Goal: Information Seeking & Learning: Learn about a topic

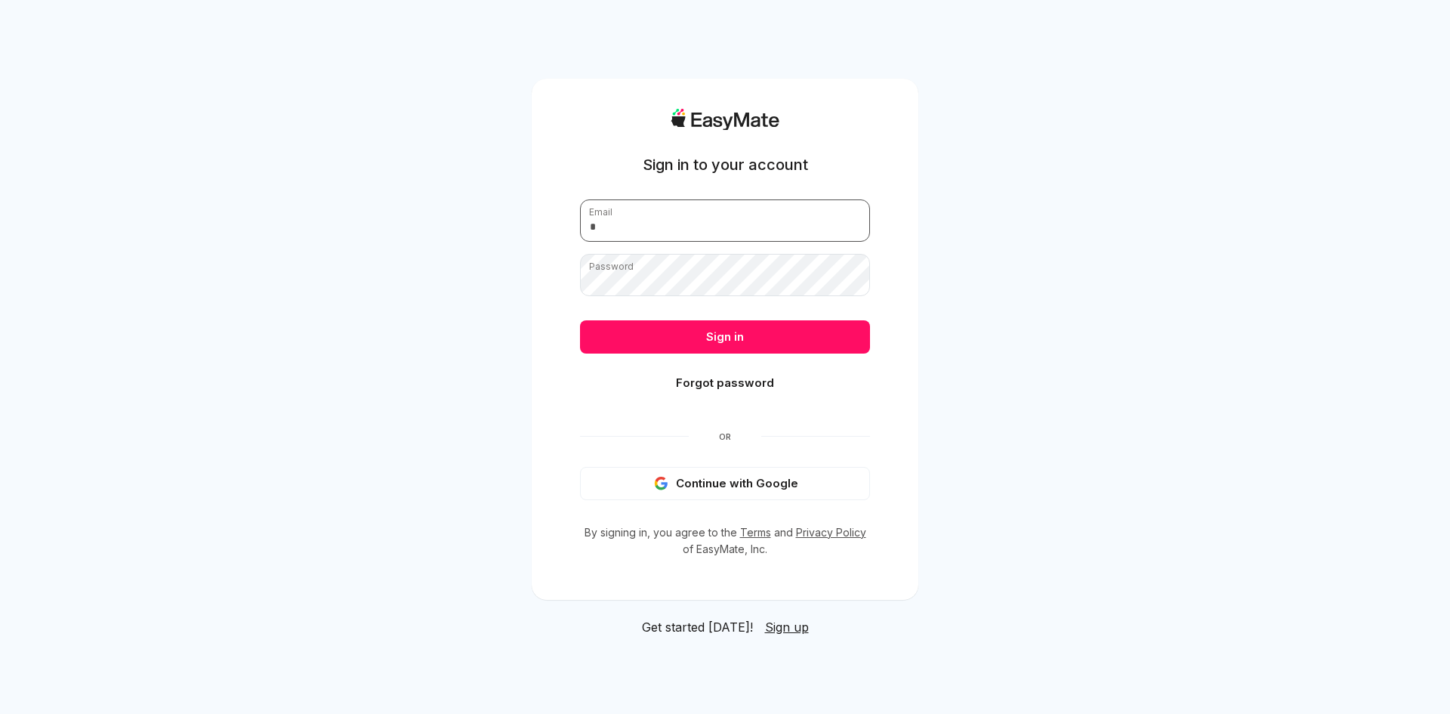
type input "**********"
click at [662, 334] on button "Sign in" at bounding box center [725, 336] width 290 height 33
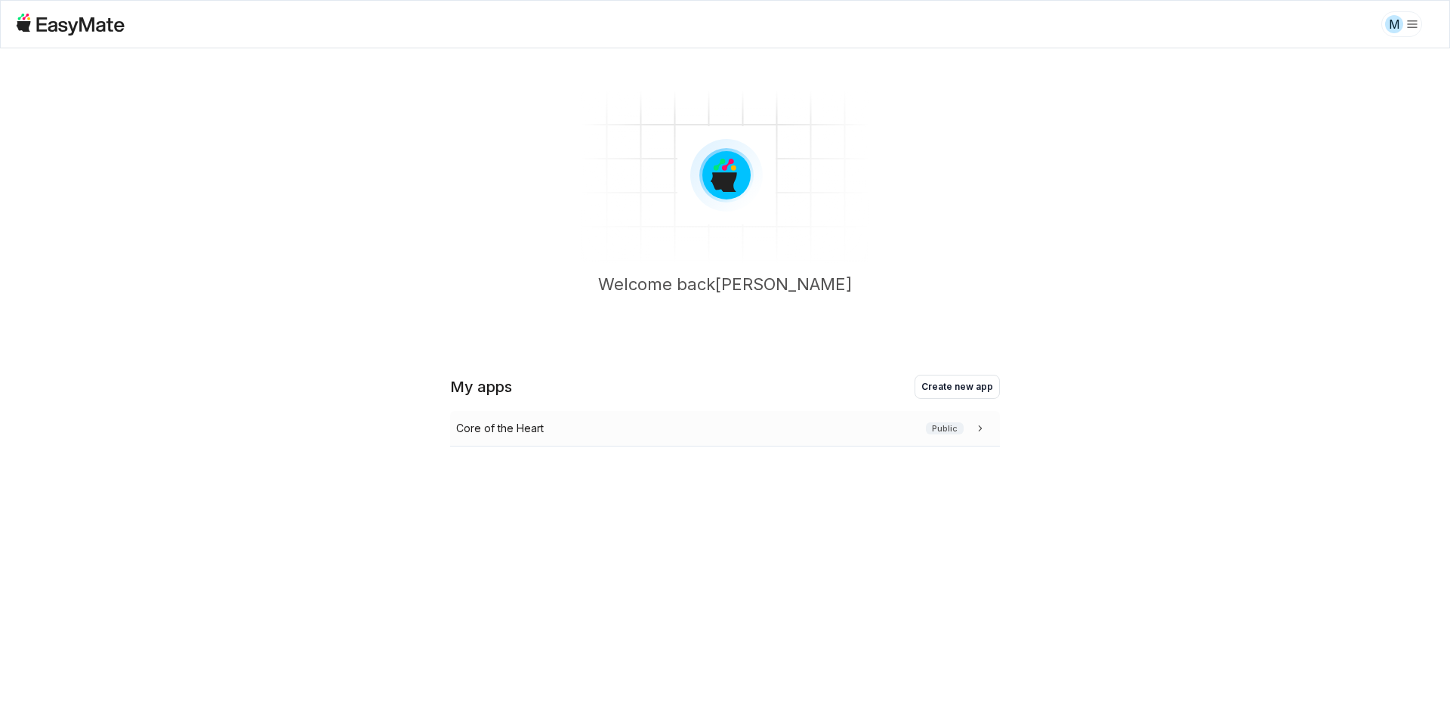
click at [582, 418] on div "Core of the Heart Public" at bounding box center [725, 429] width 550 height 36
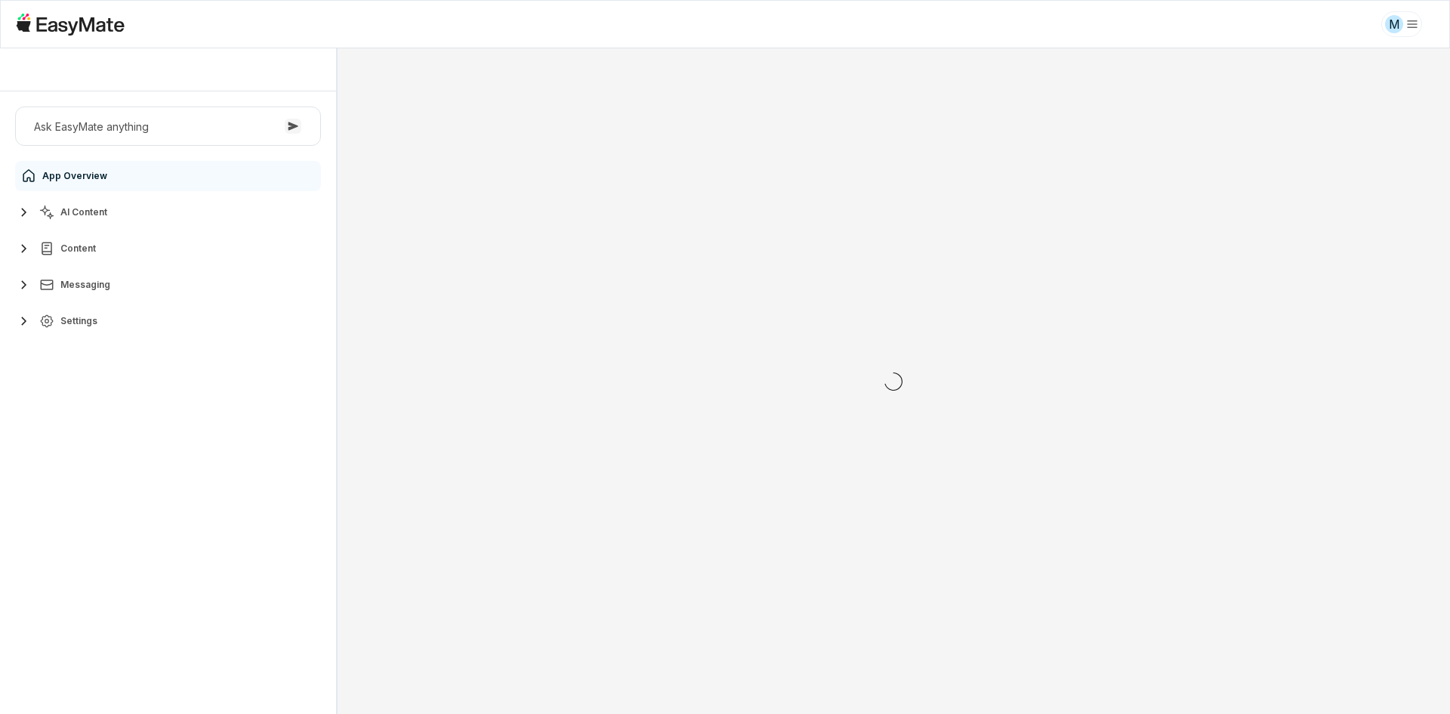
click at [153, 216] on button "AI Content" at bounding box center [168, 212] width 306 height 30
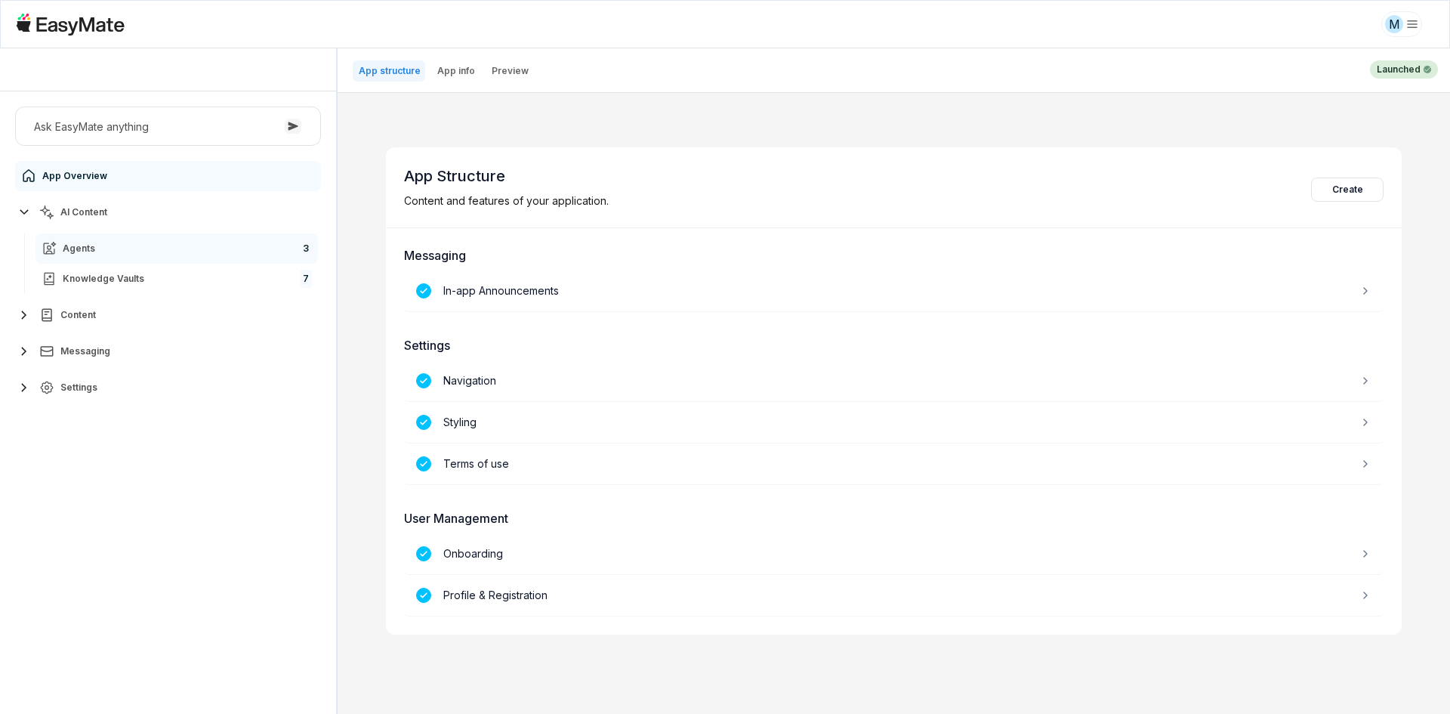
click at [137, 257] on link "Agents 3" at bounding box center [177, 248] width 283 height 30
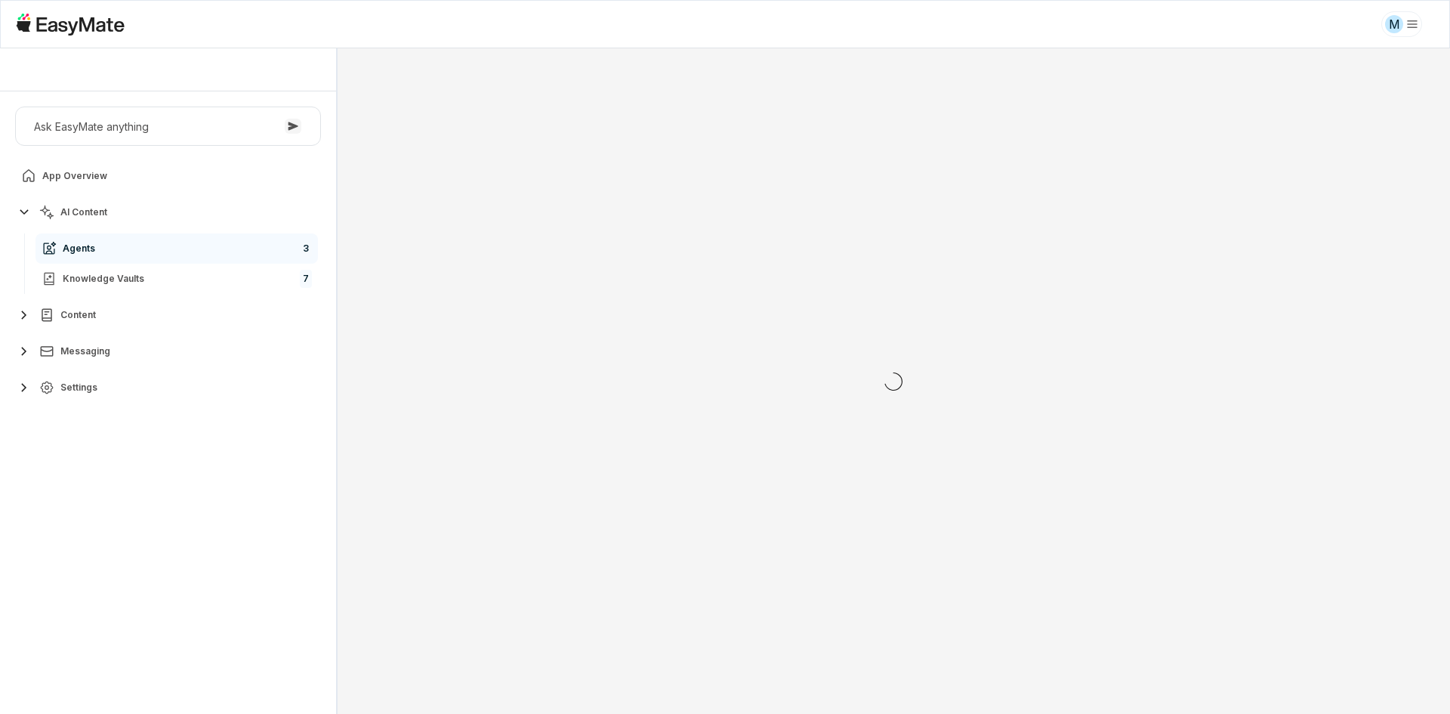
click at [156, 468] on div "Ask EasyMate anything App Overview AI Content Agents 3 Knowledge Vaults 7 Conte…" at bounding box center [168, 402] width 336 height 622
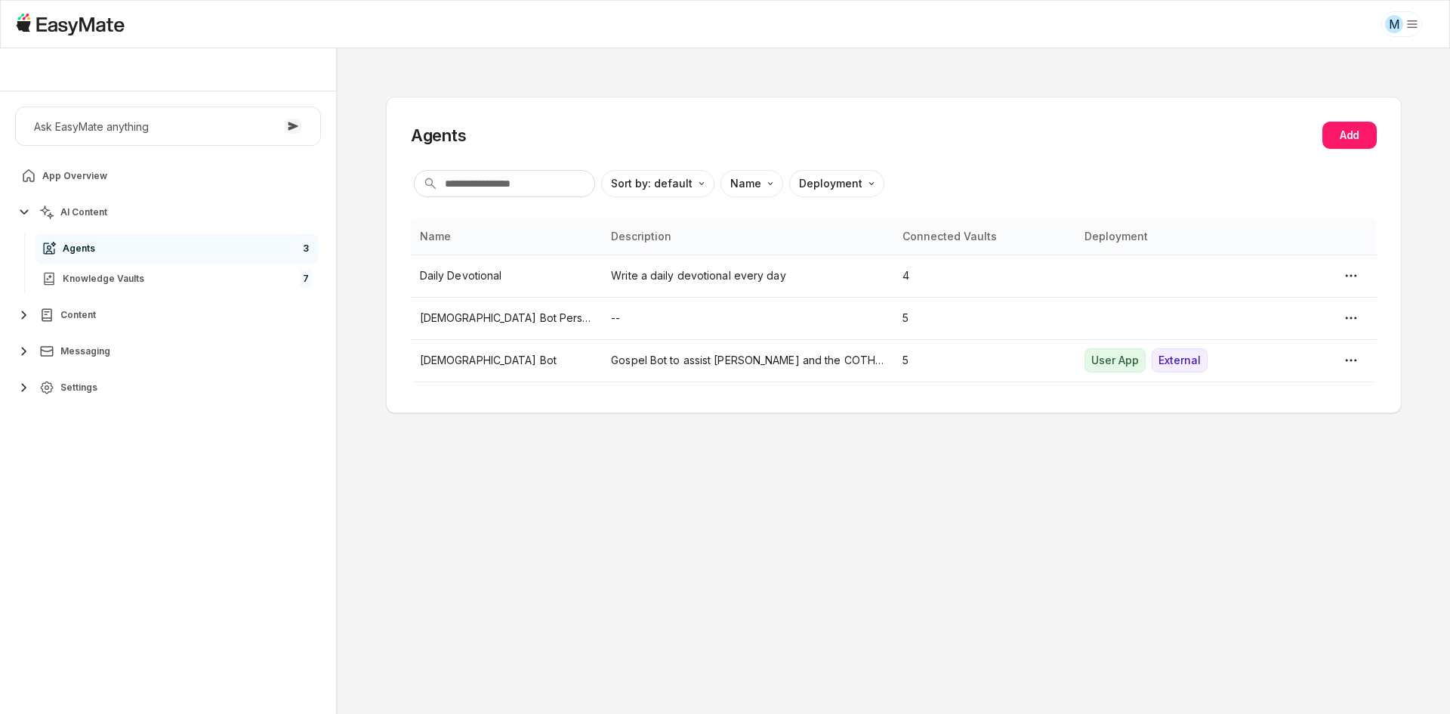
click at [357, 332] on div "Agents Add Sort by: default Direction Name Deployment Name Description Connecte…" at bounding box center [894, 380] width 1113 height 665
click at [468, 381] on table "Name Description Connected Vaults Deployment Daily Devotional Write a daily dev…" at bounding box center [894, 300] width 966 height 164
click at [469, 358] on p "[DEMOGRAPHIC_DATA] Bot" at bounding box center [507, 360] width 174 height 17
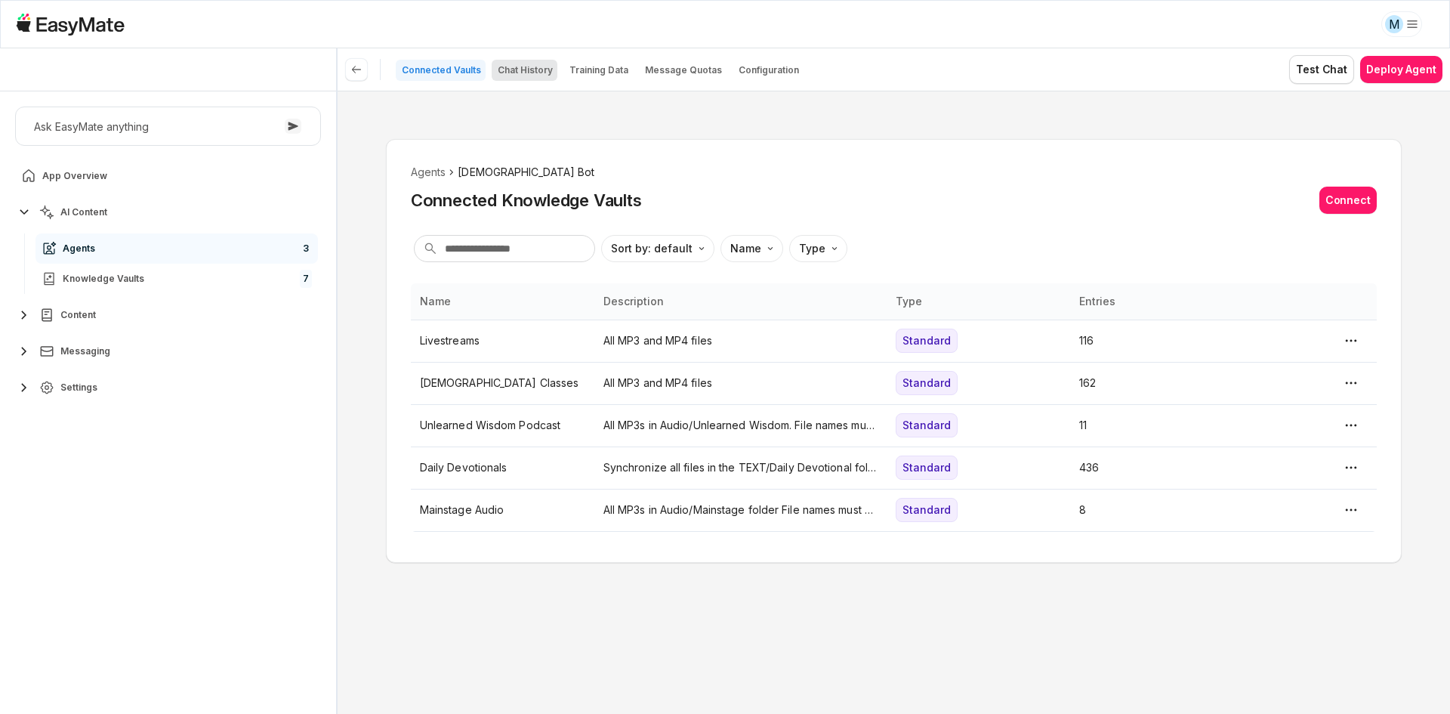
click at [528, 66] on p "Chat History" at bounding box center [525, 70] width 55 height 12
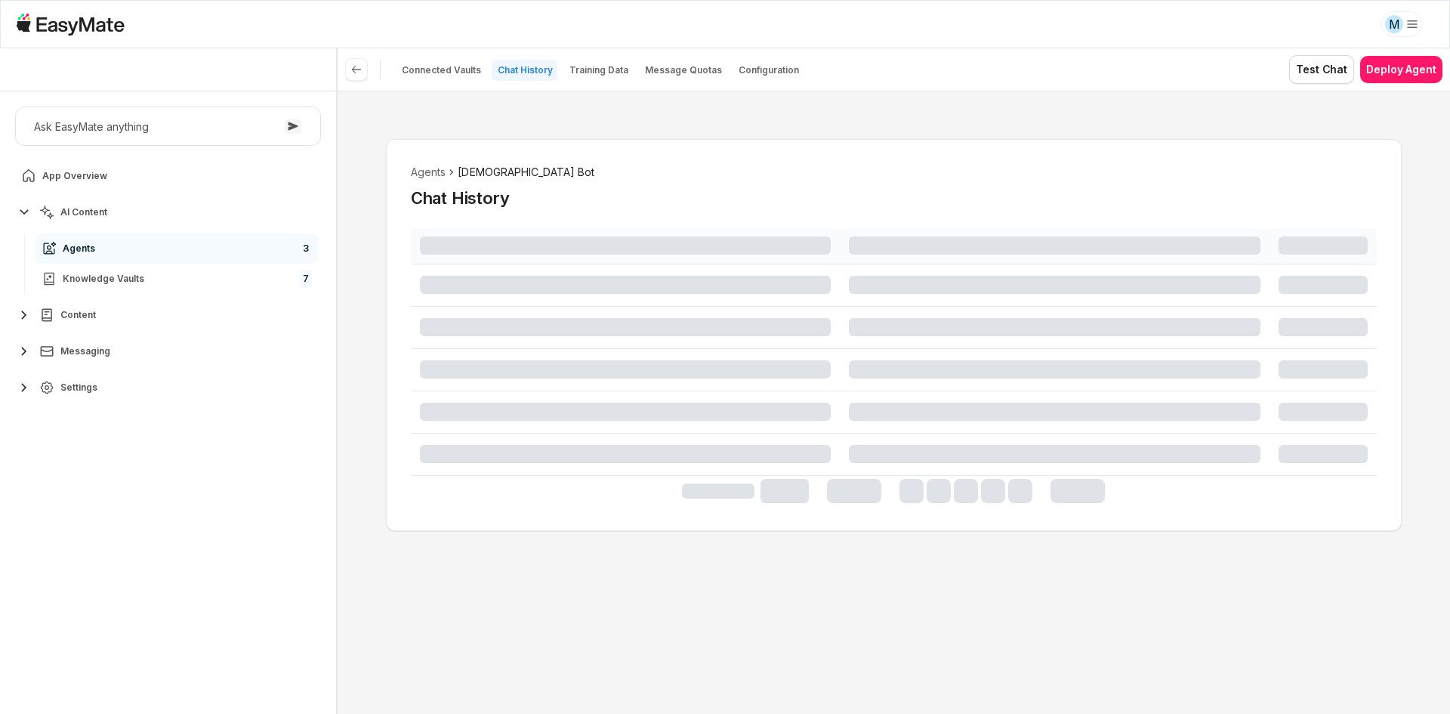
click at [369, 293] on div "Agents Gospel Bot Chat History" at bounding box center [894, 402] width 1113 height 623
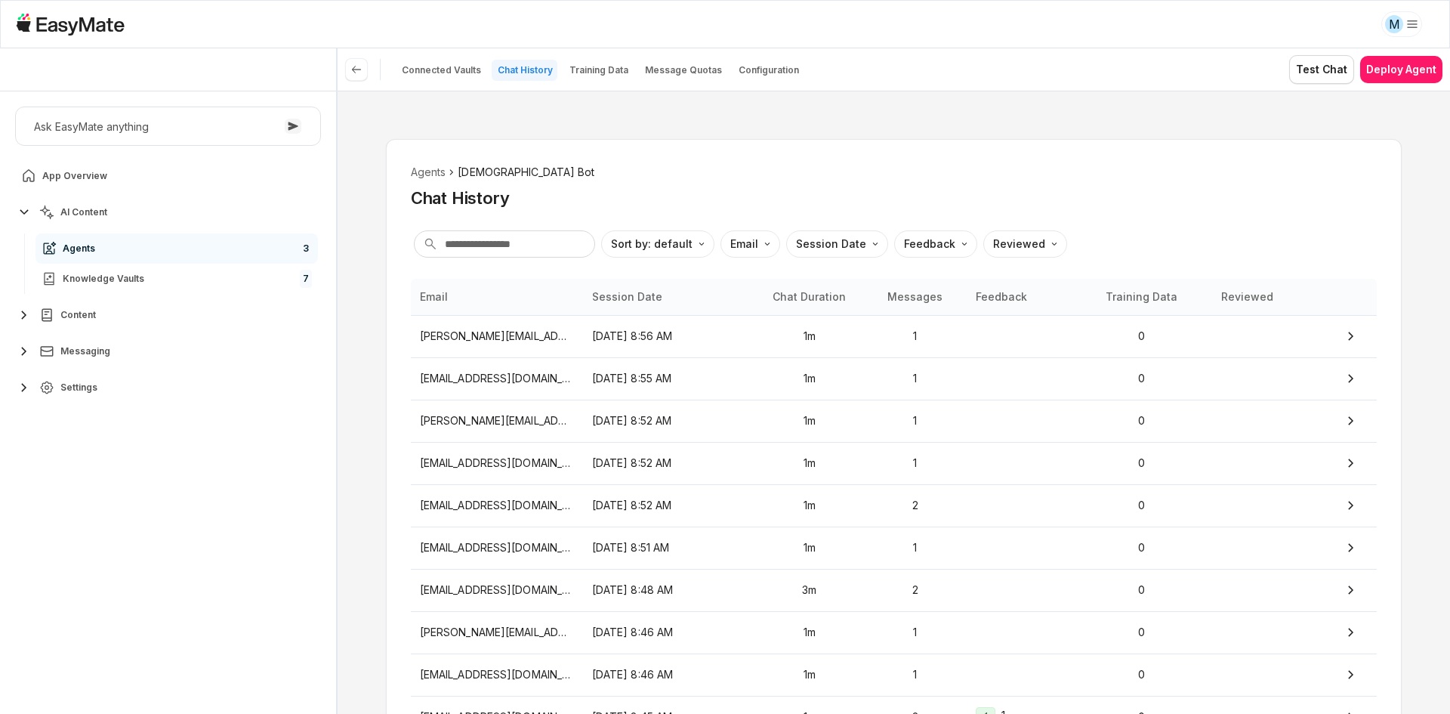
click at [326, 333] on div "Ask EasyMate anything App Overview AI Content Agents 3 Knowledge Vaults 7 Conte…" at bounding box center [168, 257] width 336 height 332
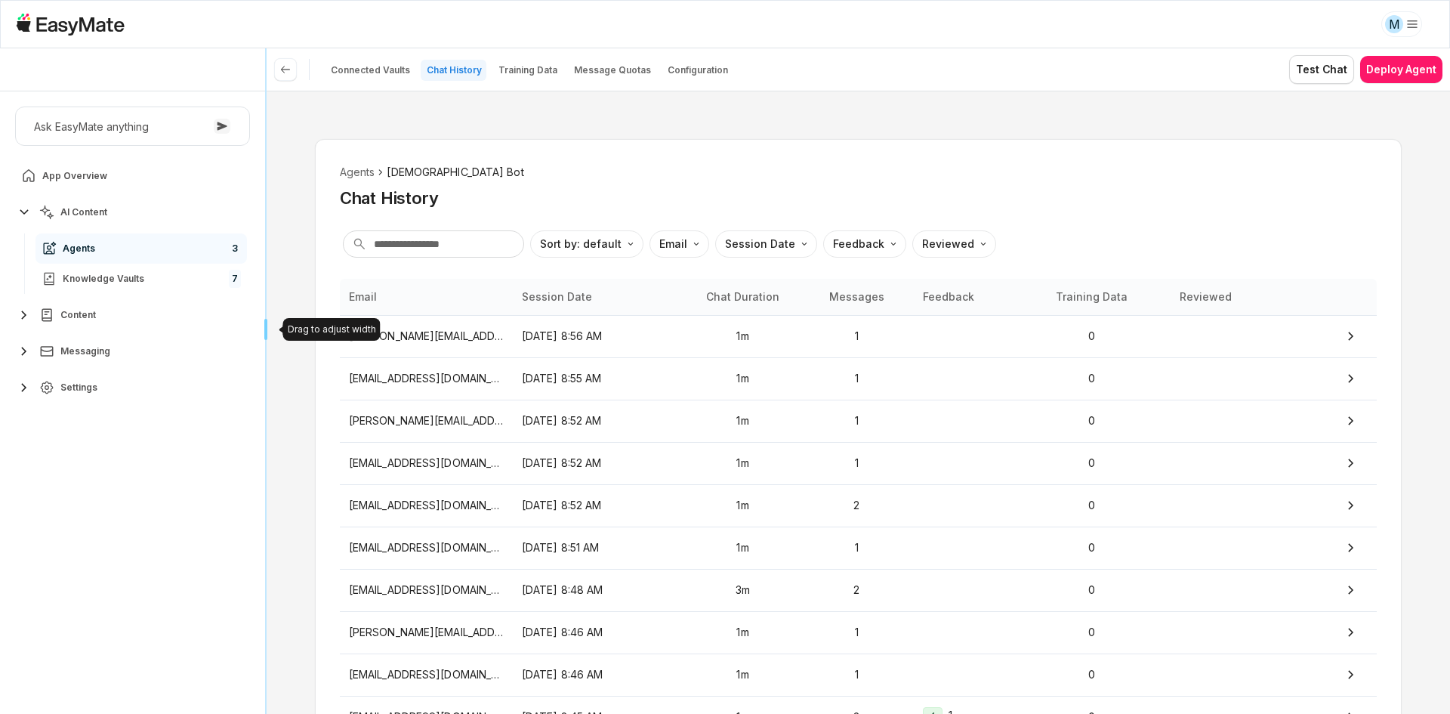
click at [54, 375] on div "Core of the Heart Ask EasyMate anything App Overview AI Content Agents 3 Knowle…" at bounding box center [725, 380] width 1450 height 665
click at [152, 542] on div "Ask EasyMate anything App Overview AI Content Agents 3 Knowledge Vaults 7 Conte…" at bounding box center [132, 402] width 265 height 622
click at [1042, 171] on ol "Agents Gospel Bot" at bounding box center [858, 172] width 1037 height 17
click at [758, 331] on p "1m" at bounding box center [743, 336] width 96 height 17
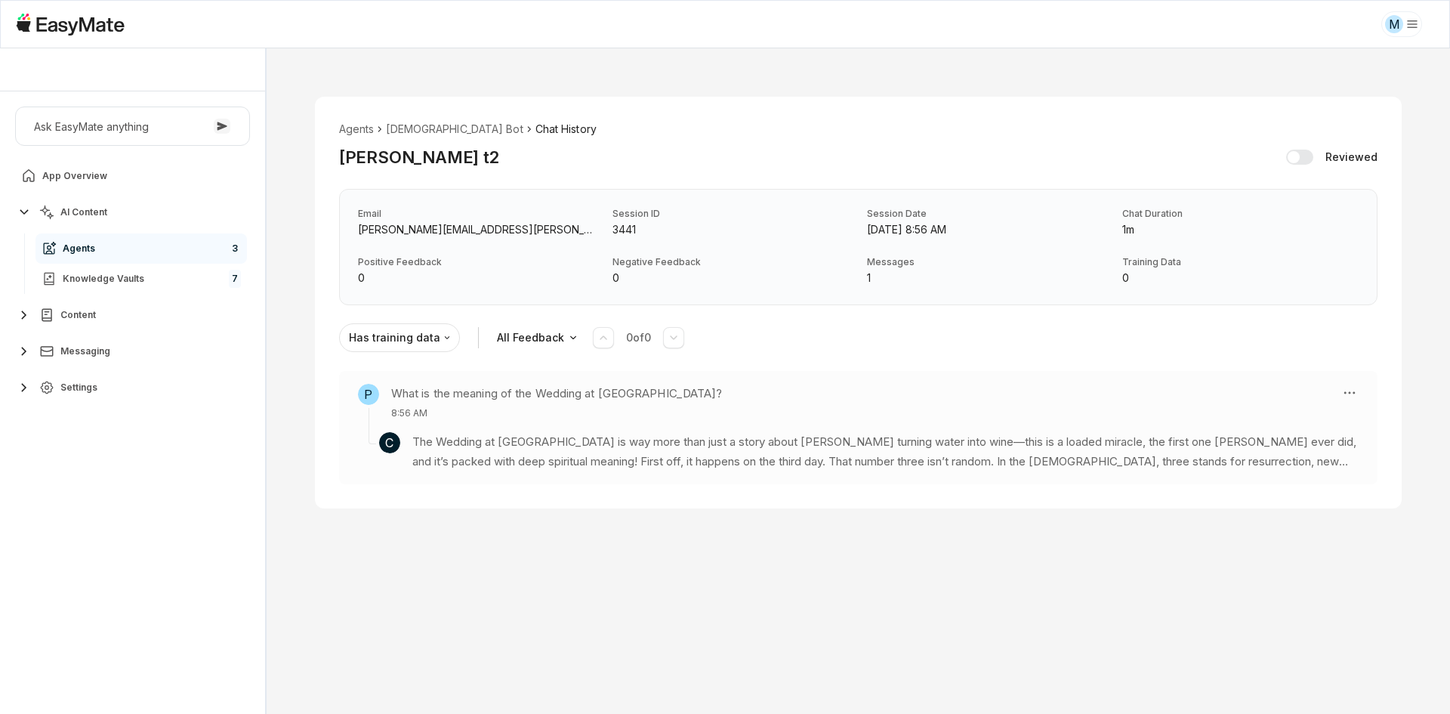
click at [550, 443] on p "The Wedding at [GEOGRAPHIC_DATA] is way more than just a story about [PERSON_NA…" at bounding box center [885, 452] width 946 height 40
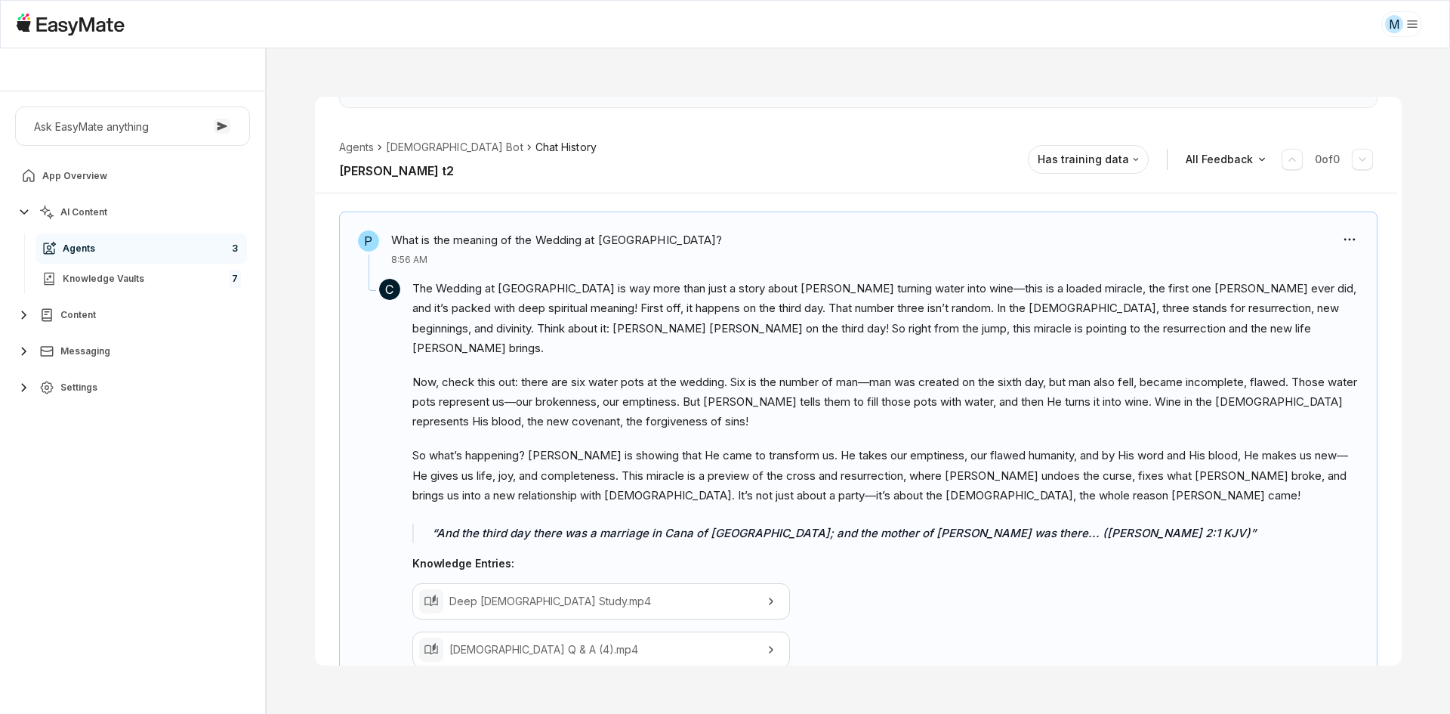
scroll to position [185, 0]
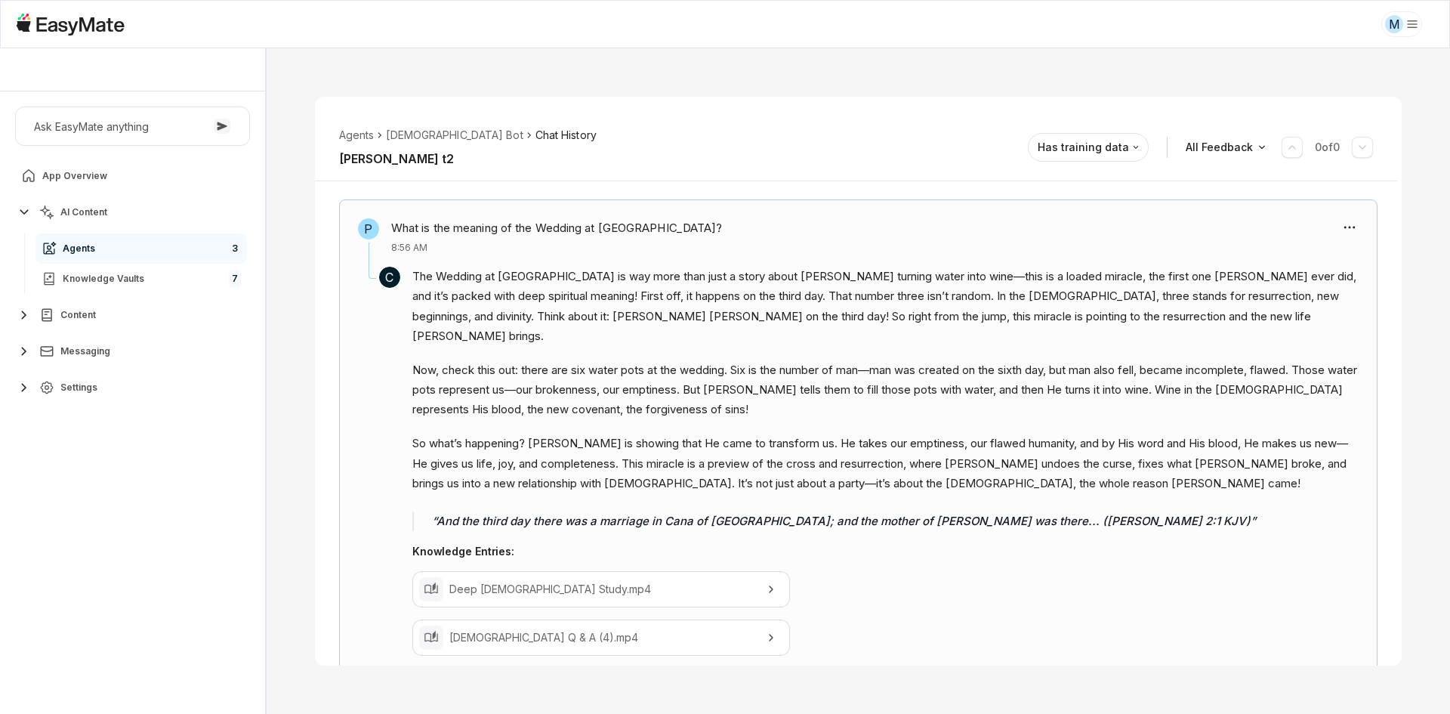
click at [585, 401] on div "The Wedding at [GEOGRAPHIC_DATA] is way more than just a story about [PERSON_NA…" at bounding box center [885, 399] width 946 height 264
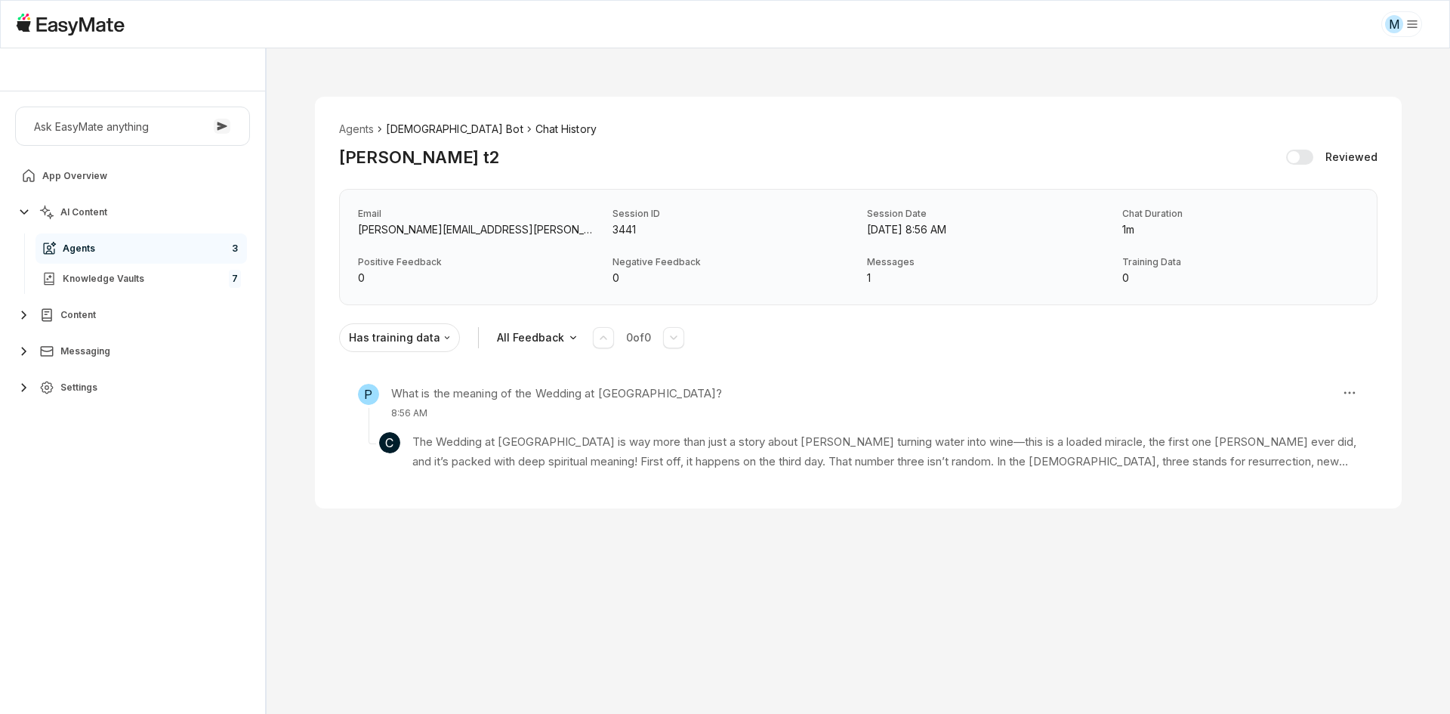
click at [403, 128] on li "[DEMOGRAPHIC_DATA] Bot" at bounding box center [454, 129] width 137 height 17
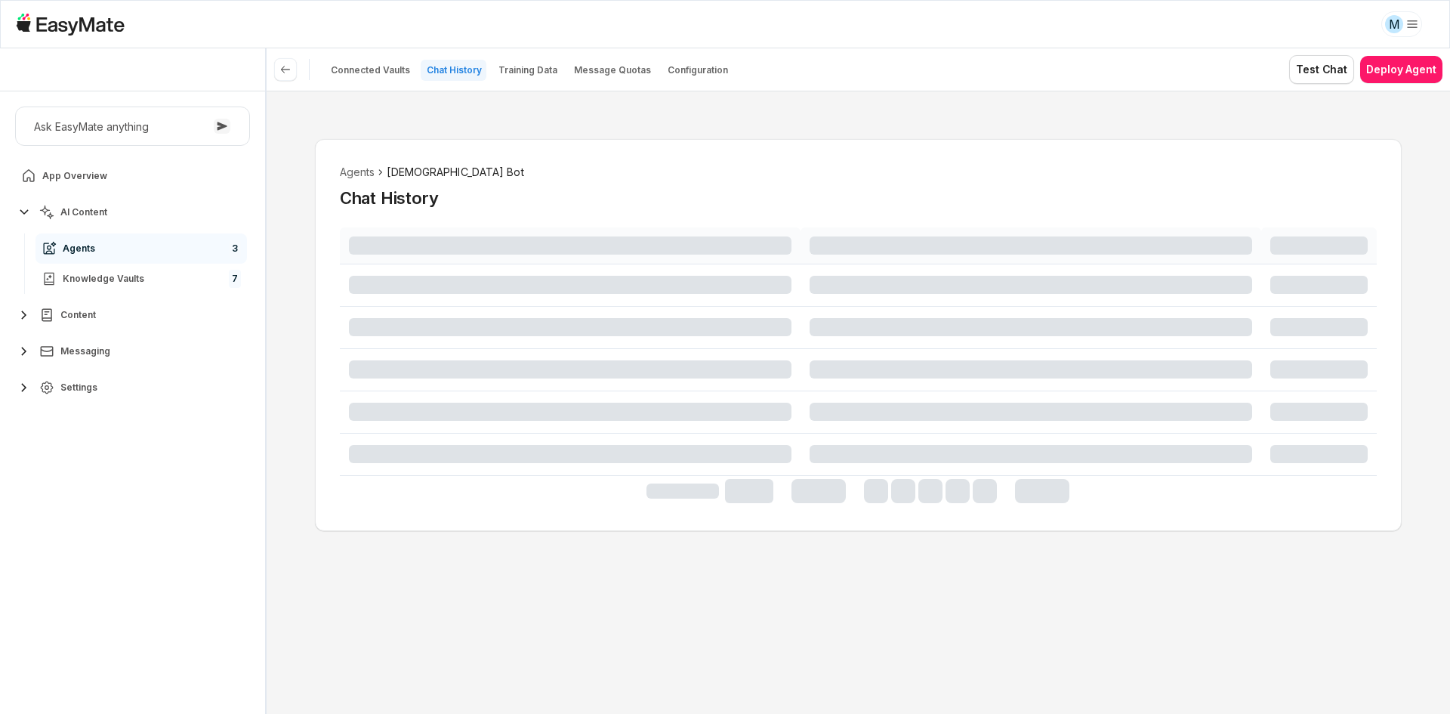
click at [282, 297] on div "Agents Gospel Bot Chat History" at bounding box center [859, 402] width 1184 height 623
click at [279, 295] on div "Agents Gospel Bot Chat History" at bounding box center [859, 402] width 1184 height 623
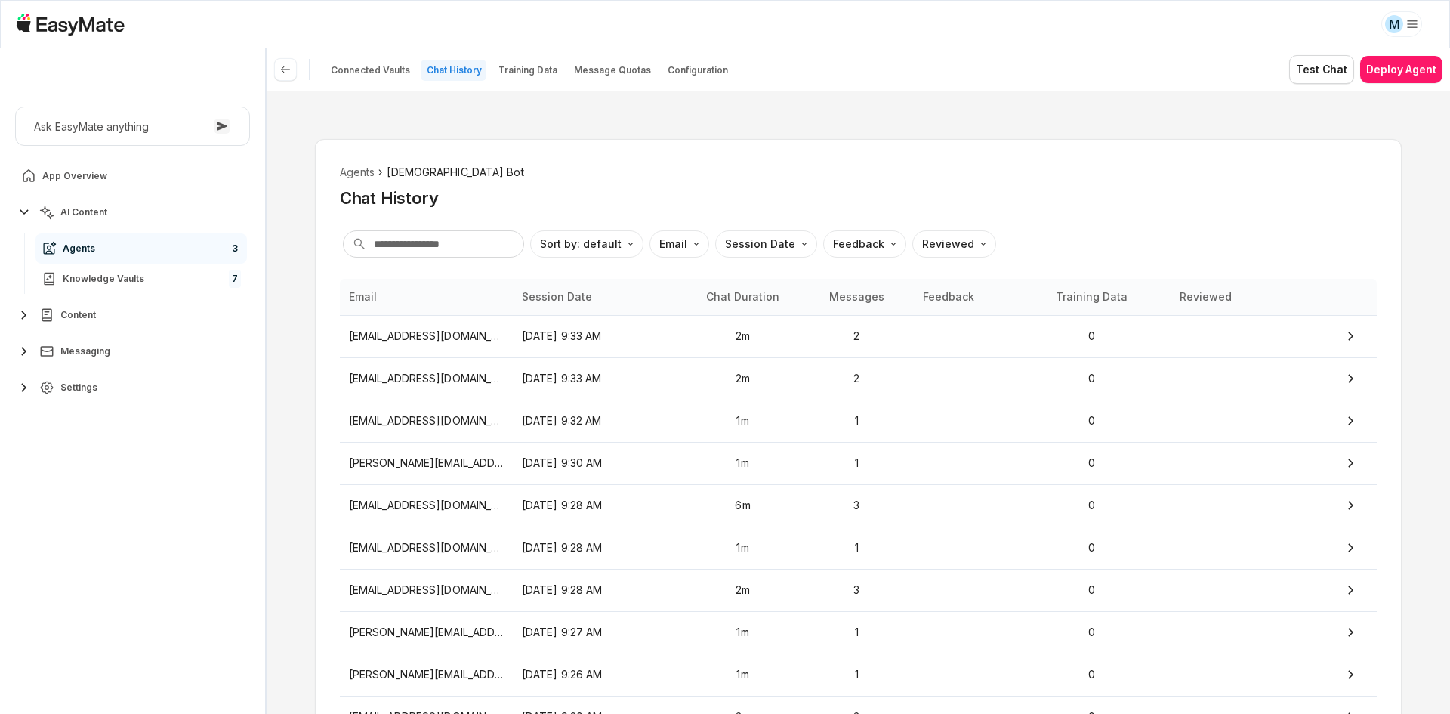
click at [290, 307] on div "Agents Gospel Bot Chat History Sort by: default Direction Email Session Date Fe…" at bounding box center [859, 402] width 1184 height 623
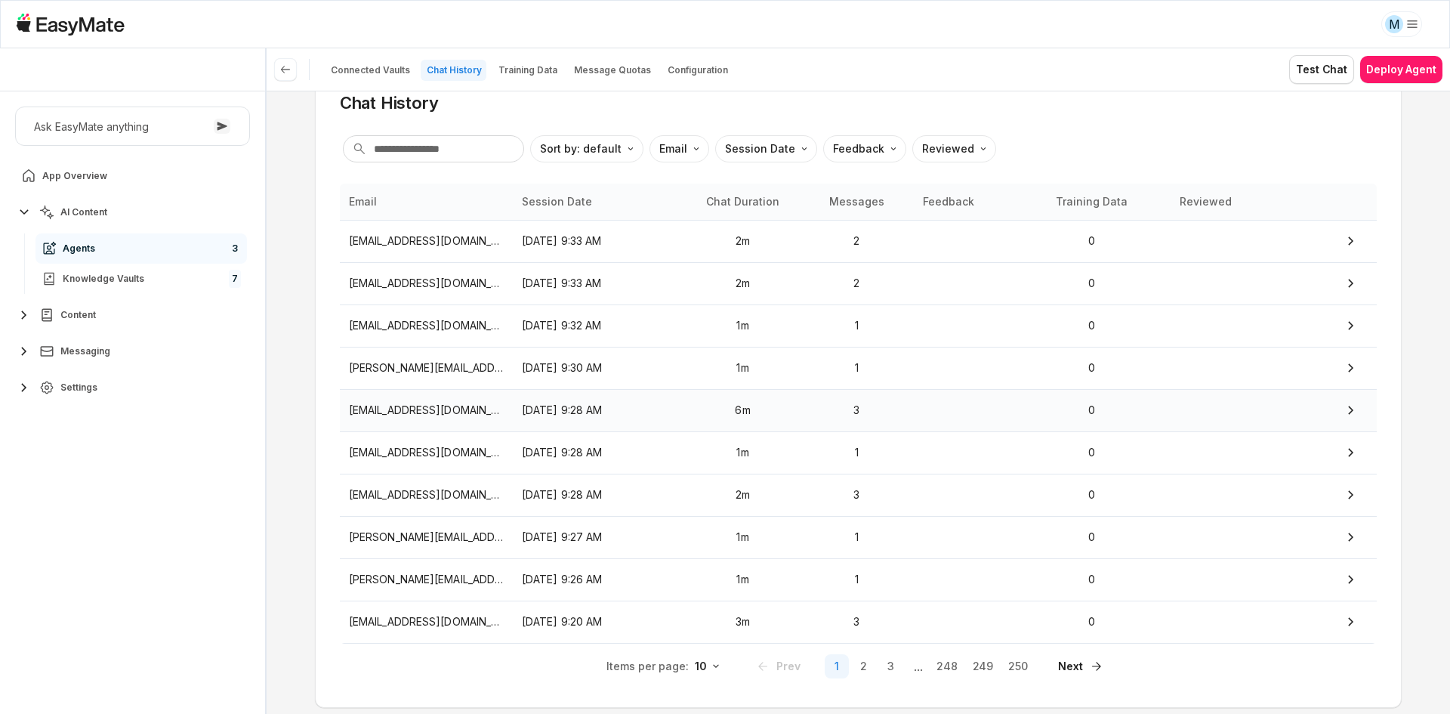
scroll to position [137, 0]
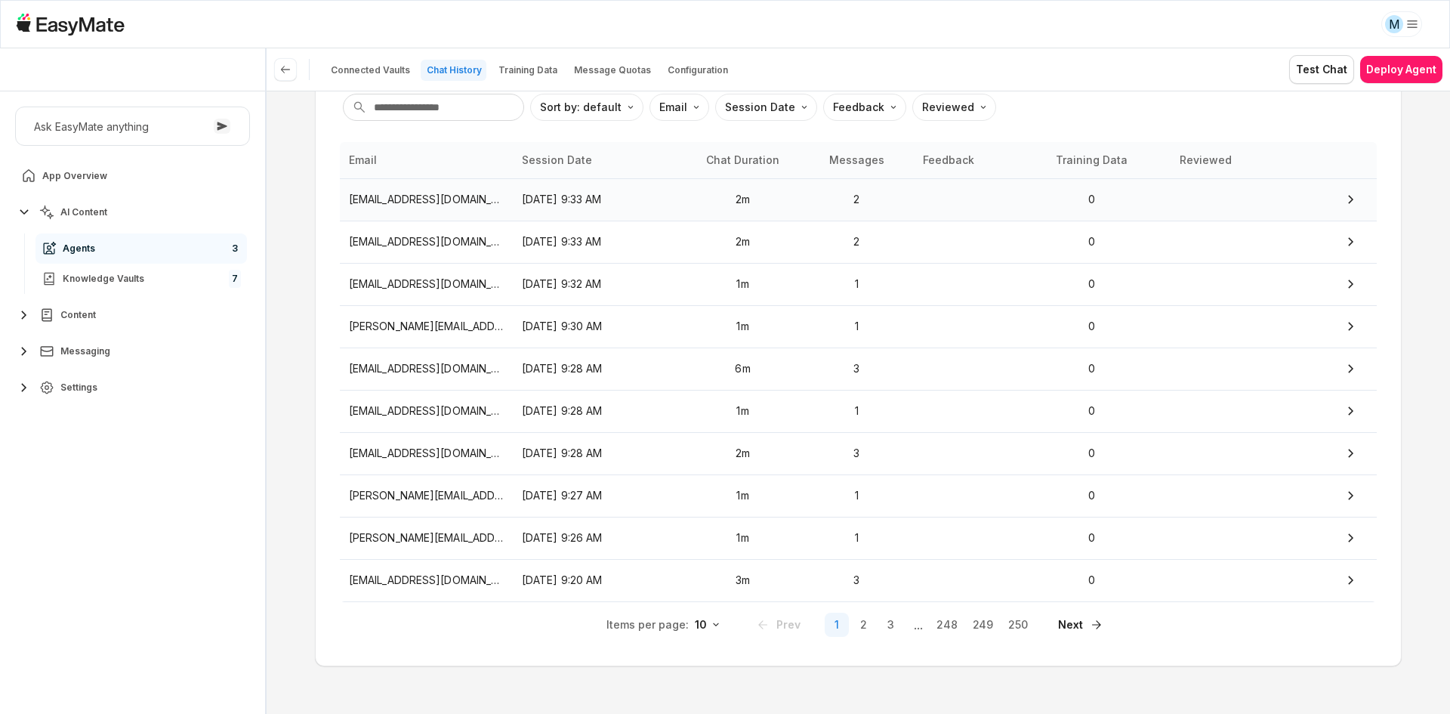
click at [501, 210] on td "[EMAIL_ADDRESS][DOMAIN_NAME]" at bounding box center [426, 199] width 173 height 42
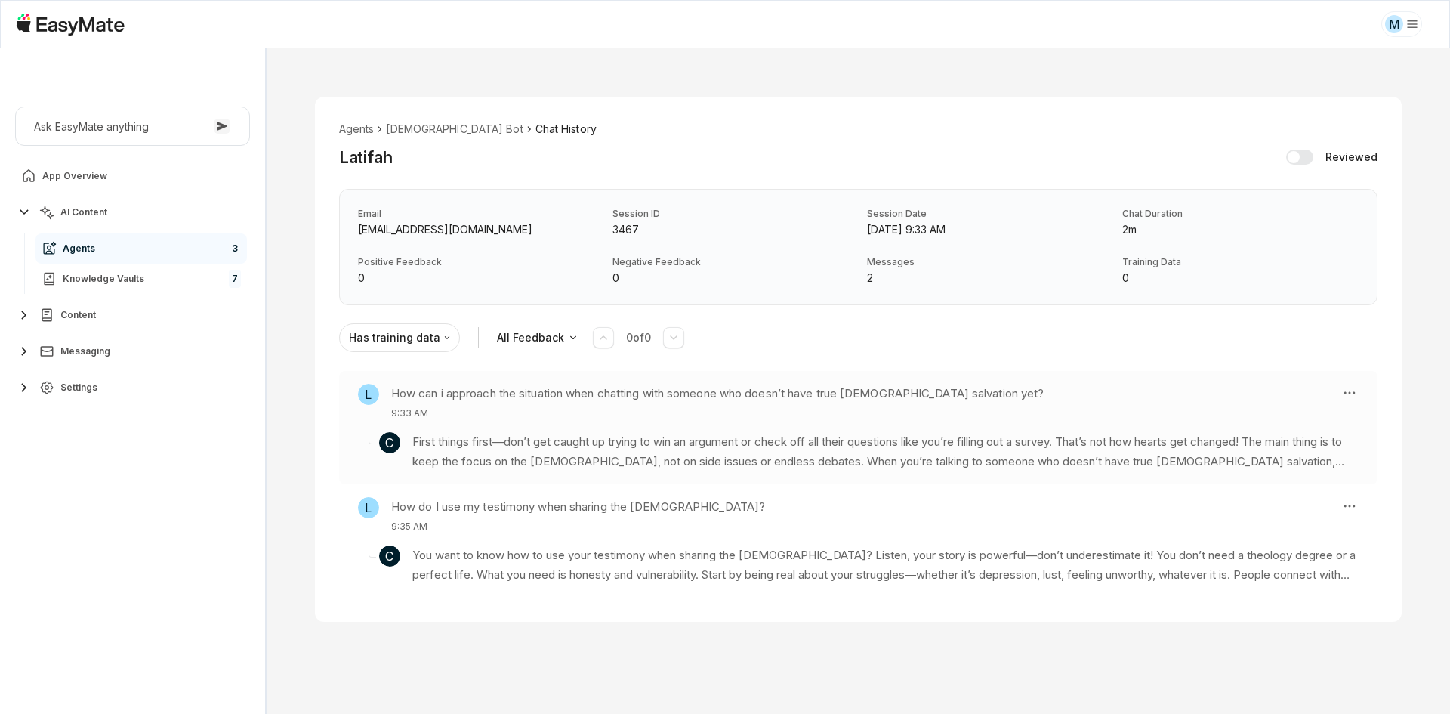
click at [438, 437] on p "First things first—don’t get caught up trying to win an argument or check off a…" at bounding box center [885, 452] width 946 height 40
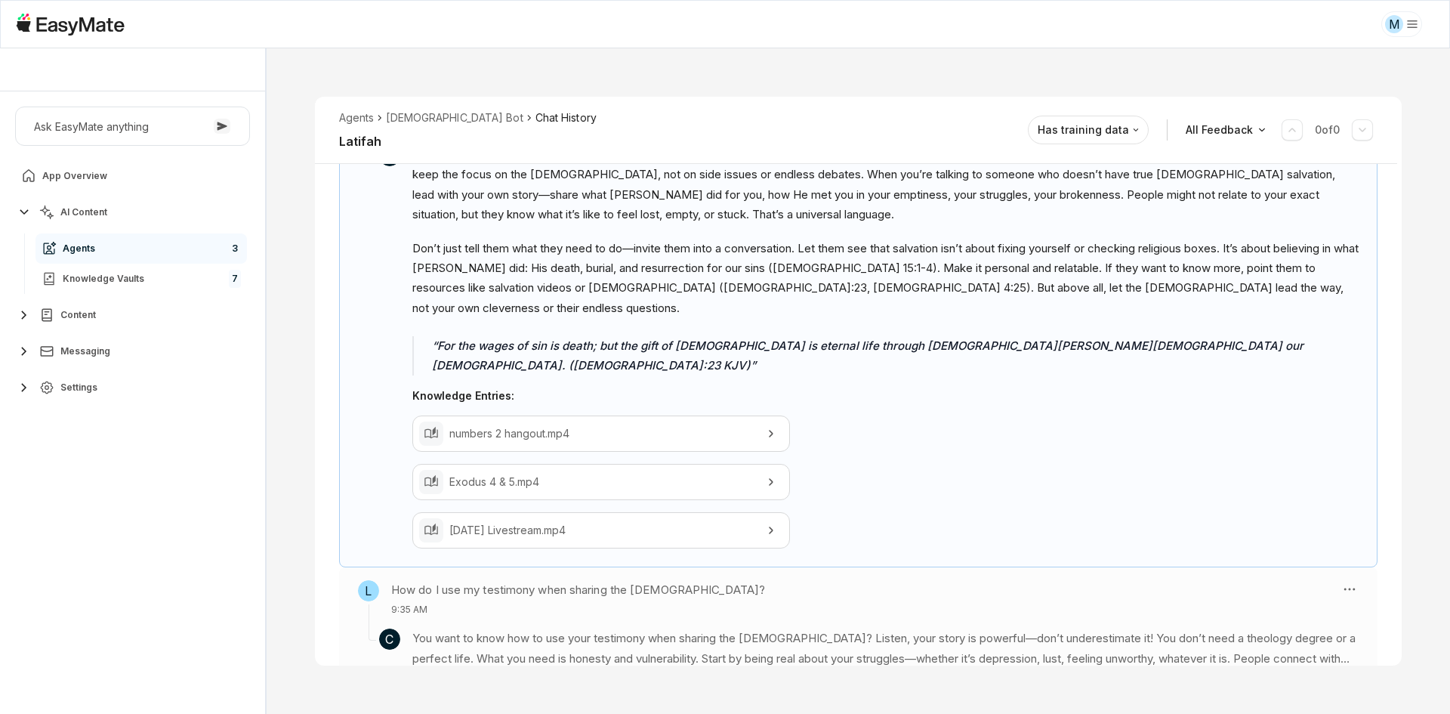
click at [784, 616] on section "C You want to know how to use your testimony when sharing the [DEMOGRAPHIC_DATA…" at bounding box center [858, 641] width 1001 height 51
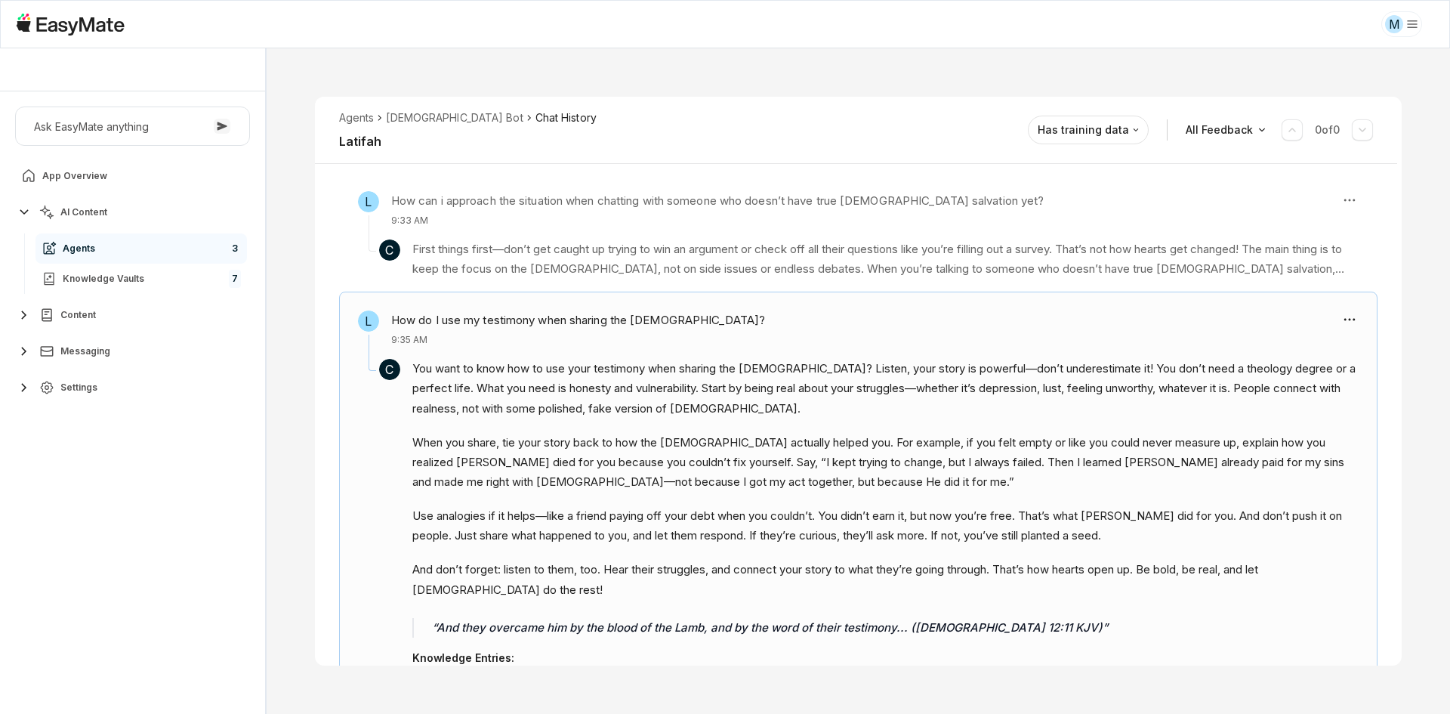
scroll to position [205, 0]
click at [992, 76] on div "Agents [DEMOGRAPHIC_DATA] Bot Chat History Latifah Reviewed Email [EMAIL_ADDRES…" at bounding box center [859, 380] width 1184 height 665
type textarea "*"
